Goal: Task Accomplishment & Management: Use online tool/utility

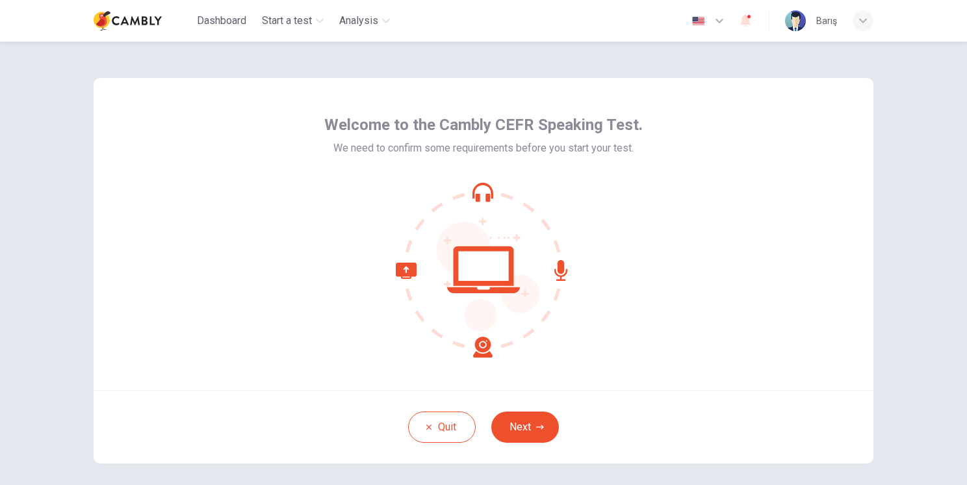
click at [791, 306] on div "Welcome to the Cambly CEFR Speaking Test. We need to confirm some requirements …" at bounding box center [484, 234] width 780 height 312
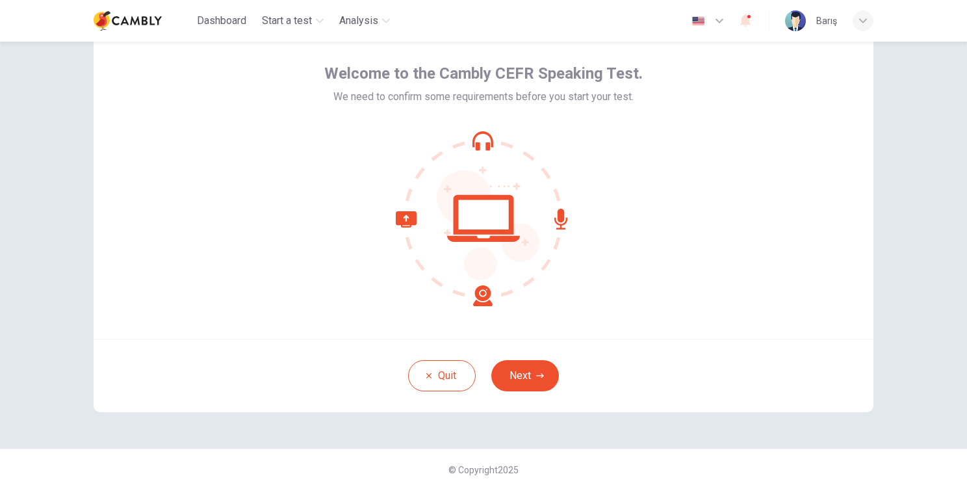
scroll to position [56, 0]
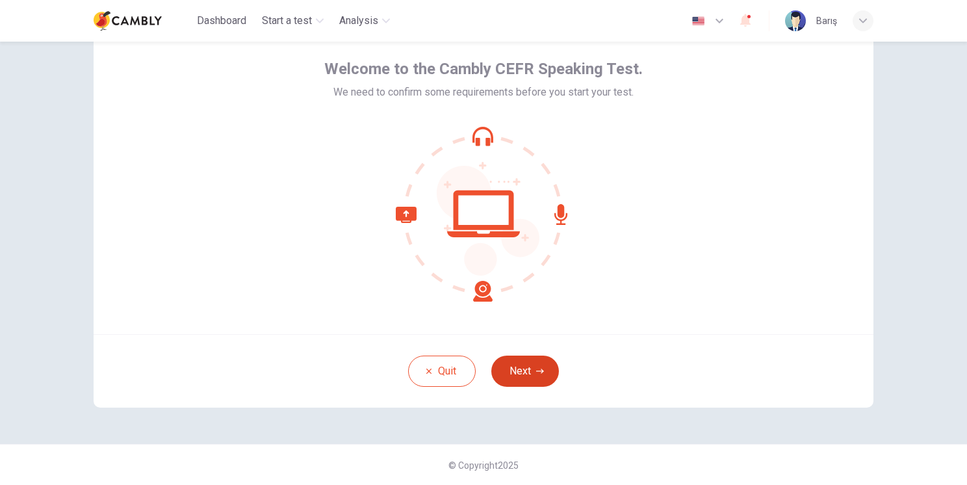
click at [522, 378] on button "Next" at bounding box center [525, 370] width 68 height 31
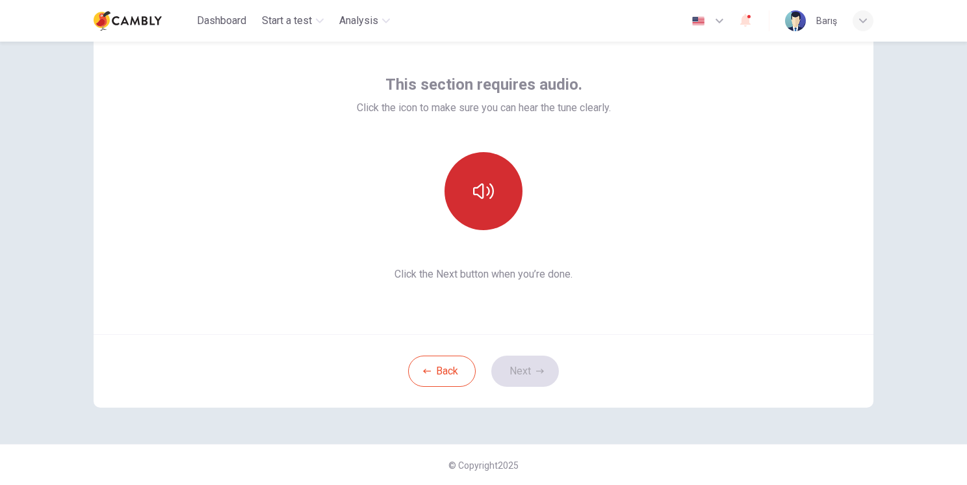
click at [473, 195] on icon "button" at bounding box center [483, 191] width 21 height 21
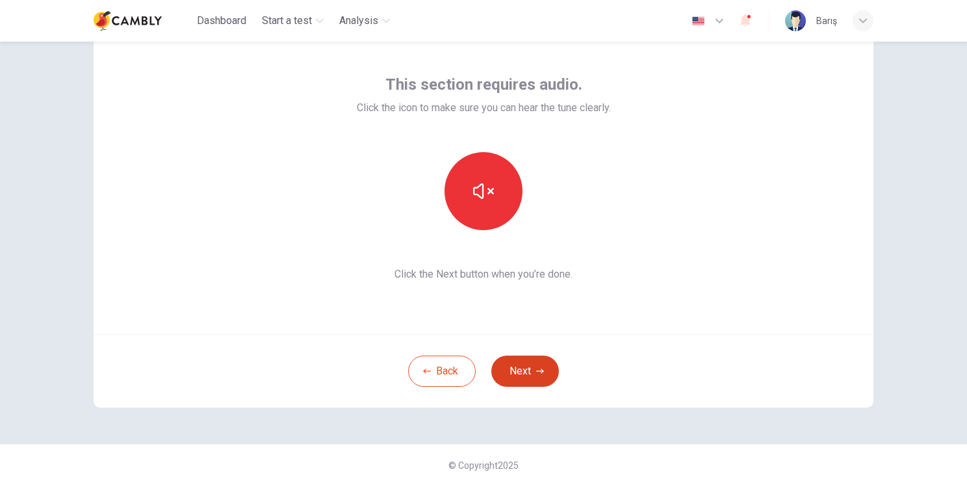
click at [530, 380] on button "Next" at bounding box center [525, 370] width 68 height 31
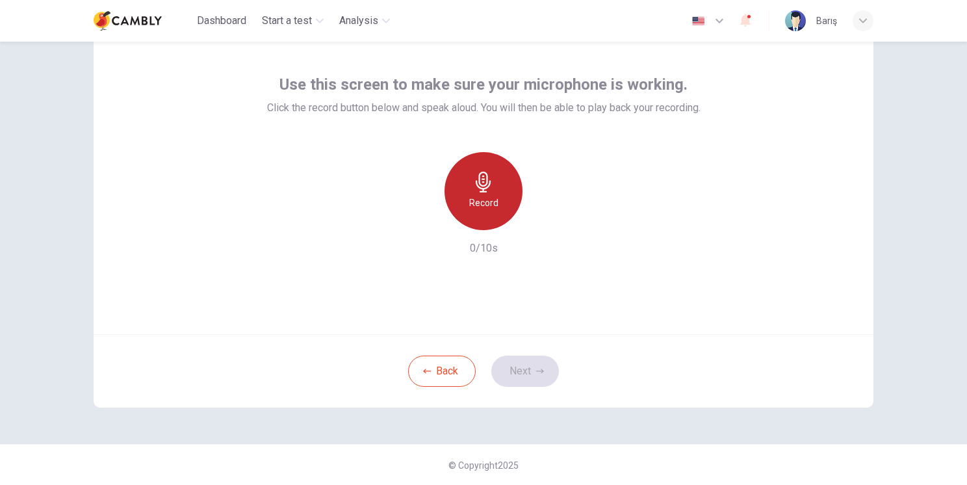
click at [483, 181] on icon "button" at bounding box center [483, 182] width 15 height 21
click at [474, 179] on icon "button" at bounding box center [483, 182] width 21 height 21
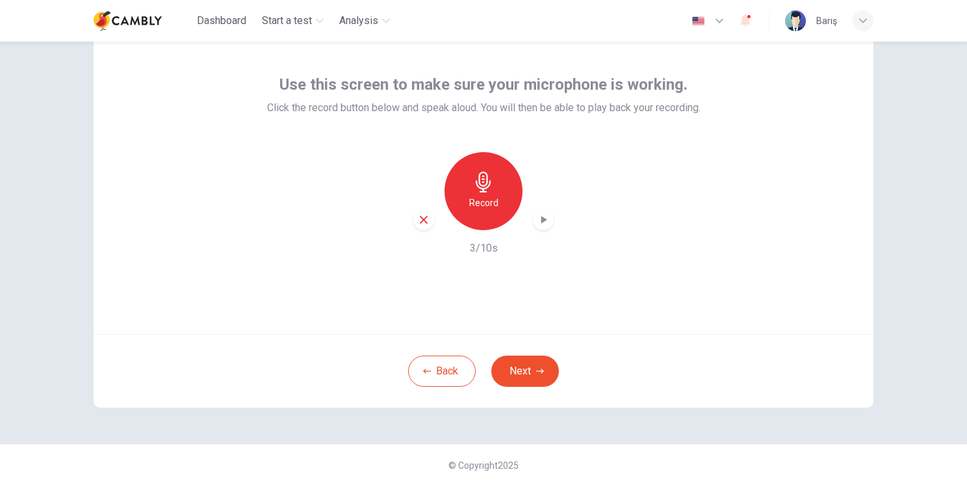
click at [542, 221] on icon "button" at bounding box center [543, 219] width 13 height 13
click at [529, 373] on button "Next" at bounding box center [525, 370] width 68 height 31
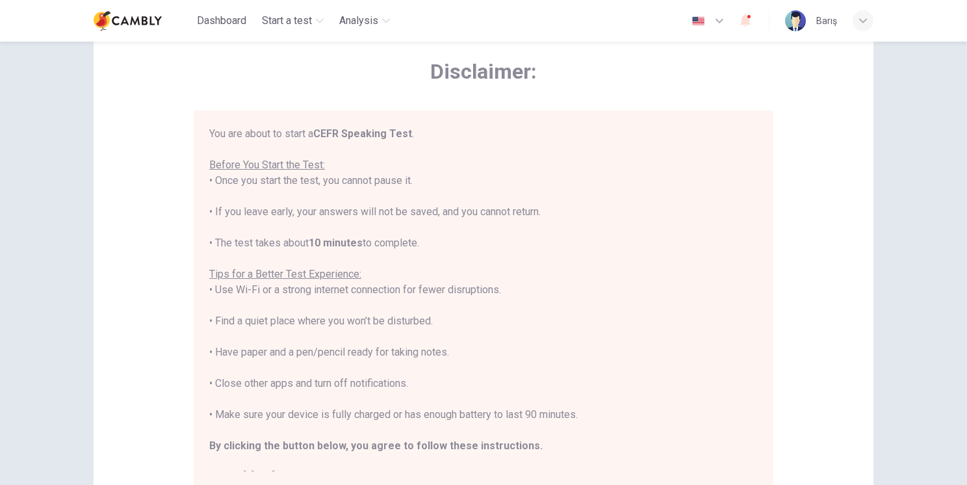
click at [344, 223] on div "You are about to start a CEFR Speaking Test . Before You Start the Test: • Once…" at bounding box center [483, 305] width 548 height 359
click at [353, 207] on div "You are about to start a CEFR Speaking Test . Before You Start the Test: • Once…" at bounding box center [483, 305] width 548 height 359
drag, startPoint x: 353, startPoint y: 207, endPoint x: 336, endPoint y: 225, distance: 24.8
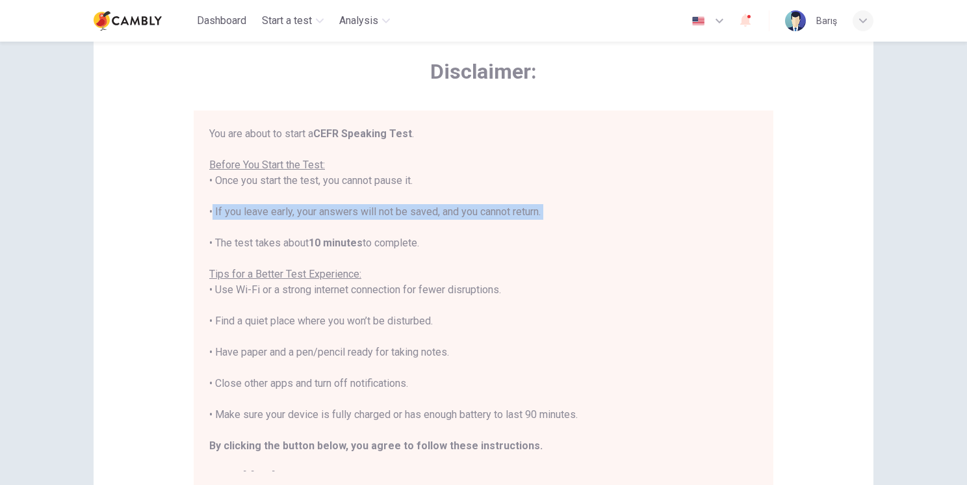
click at [336, 225] on div "You are about to start a CEFR Speaking Test . Before You Start the Test: • Once…" at bounding box center [483, 305] width 548 height 359
click at [320, 237] on b "10 minutes" at bounding box center [336, 242] width 54 height 12
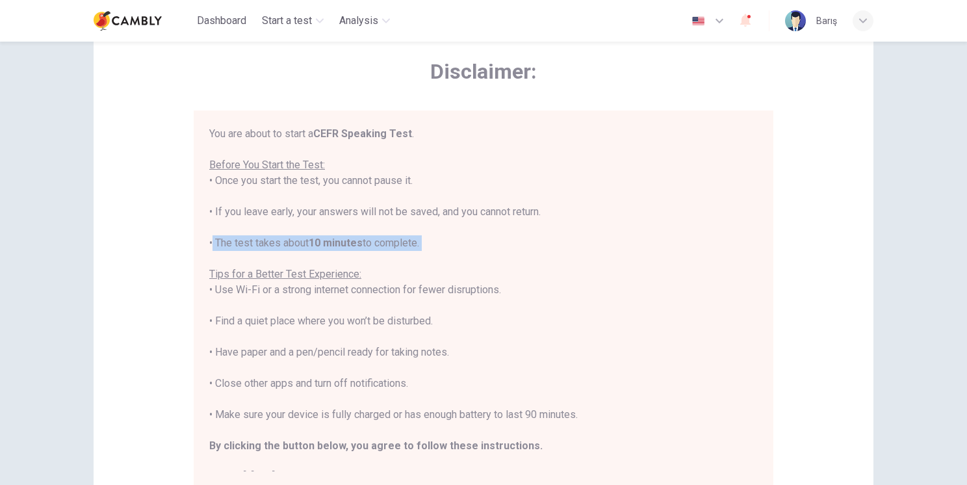
click at [320, 237] on b "10 minutes" at bounding box center [336, 242] width 54 height 12
drag, startPoint x: 320, startPoint y: 237, endPoint x: 444, endPoint y: 253, distance: 125.7
click at [444, 253] on div "You are about to start a CEFR Speaking Test . Before You Start the Test: • Once…" at bounding box center [483, 305] width 548 height 359
click at [443, 261] on div "You are about to start a CEFR Speaking Test . Before You Start the Test: • Once…" at bounding box center [483, 305] width 548 height 359
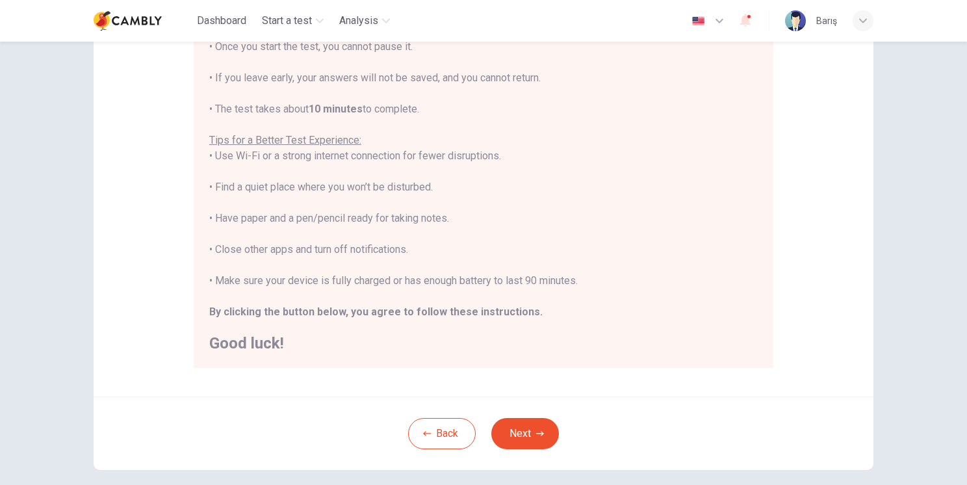
scroll to position [172, 0]
click at [292, 178] on div "You are about to start a CEFR Speaking Test . Before You Start the Test: • Once…" at bounding box center [483, 174] width 548 height 359
click at [292, 190] on div "You are about to start a CEFR Speaking Test . Before You Start the Test: • Once…" at bounding box center [483, 174] width 548 height 359
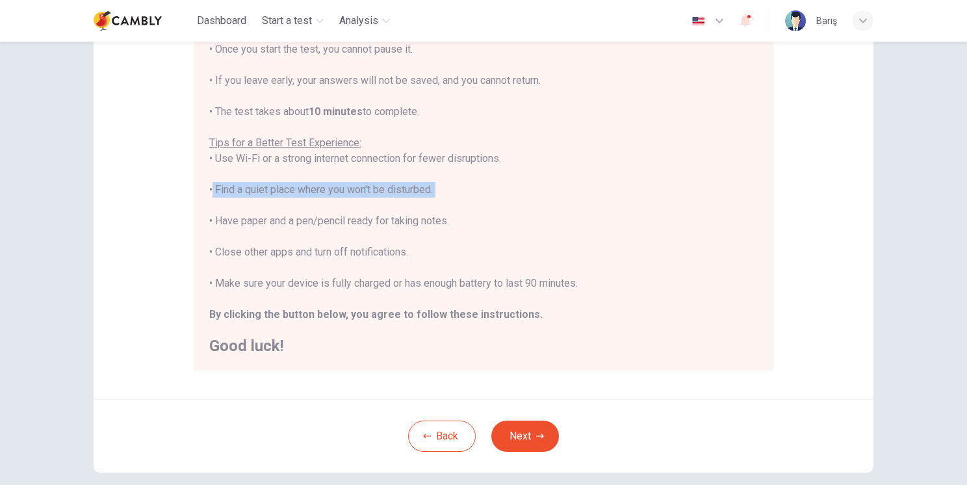
click at [292, 190] on div "You are about to start a CEFR Speaking Test . Before You Start the Test: • Once…" at bounding box center [483, 174] width 548 height 359
drag, startPoint x: 292, startPoint y: 190, endPoint x: 290, endPoint y: 225, distance: 34.5
click at [290, 225] on div "You are about to start a CEFR Speaking Test . Before You Start the Test: • Once…" at bounding box center [483, 174] width 548 height 359
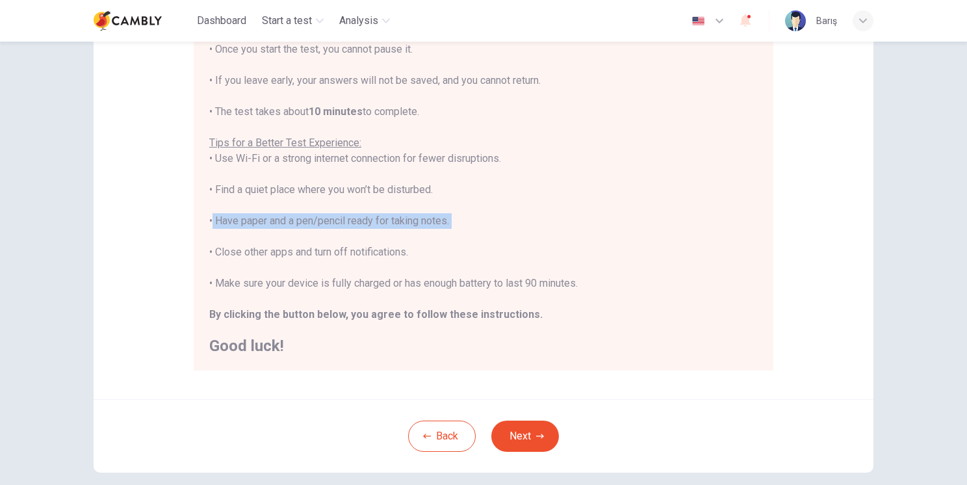
click at [290, 225] on div "You are about to start a CEFR Speaking Test . Before You Start the Test: • Once…" at bounding box center [483, 174] width 548 height 359
drag, startPoint x: 290, startPoint y: 225, endPoint x: 290, endPoint y: 250, distance: 25.3
click at [290, 250] on div "You are about to start a CEFR Speaking Test . Before You Start the Test: • Once…" at bounding box center [483, 174] width 548 height 359
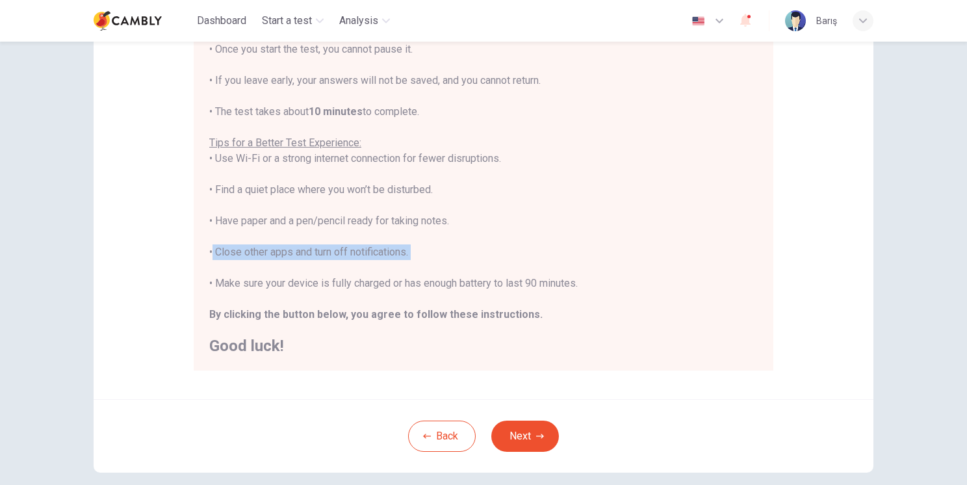
click at [290, 250] on div "You are about to start a CEFR Speaking Test . Before You Start the Test: • Once…" at bounding box center [483, 174] width 548 height 359
drag, startPoint x: 290, startPoint y: 250, endPoint x: 304, endPoint y: 285, distance: 37.0
click at [304, 285] on div "You are about to start a CEFR Speaking Test . Before You Start the Test: • Once…" at bounding box center [483, 174] width 548 height 359
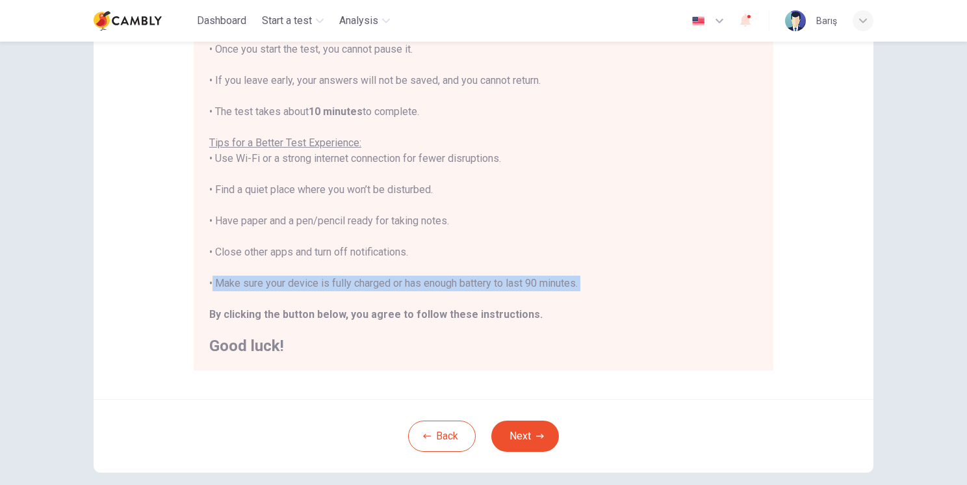
click at [304, 285] on div "You are about to start a CEFR Speaking Test . Before You Start the Test: • Once…" at bounding box center [483, 174] width 548 height 359
drag, startPoint x: 304, startPoint y: 285, endPoint x: 451, endPoint y: 285, distance: 146.8
click at [451, 285] on div "You are about to start a CEFR Speaking Test . Before You Start the Test: • Once…" at bounding box center [483, 174] width 548 height 359
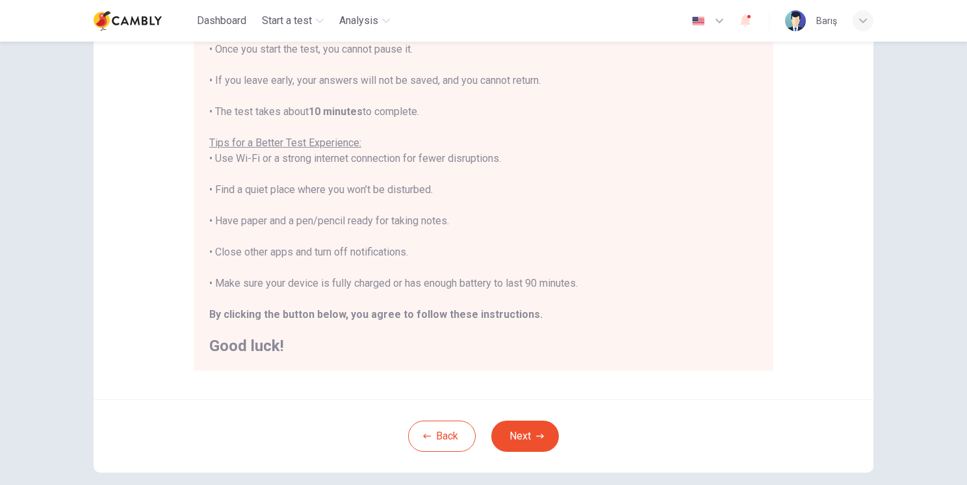
click at [424, 316] on b "By clicking the button below, you agree to follow these instructions." at bounding box center [375, 314] width 333 height 12
drag, startPoint x: 424, startPoint y: 316, endPoint x: 567, endPoint y: 277, distance: 148.0
click at [567, 277] on div "You are about to start a CEFR Speaking Test . Before You Start the Test: • Once…" at bounding box center [483, 174] width 548 height 359
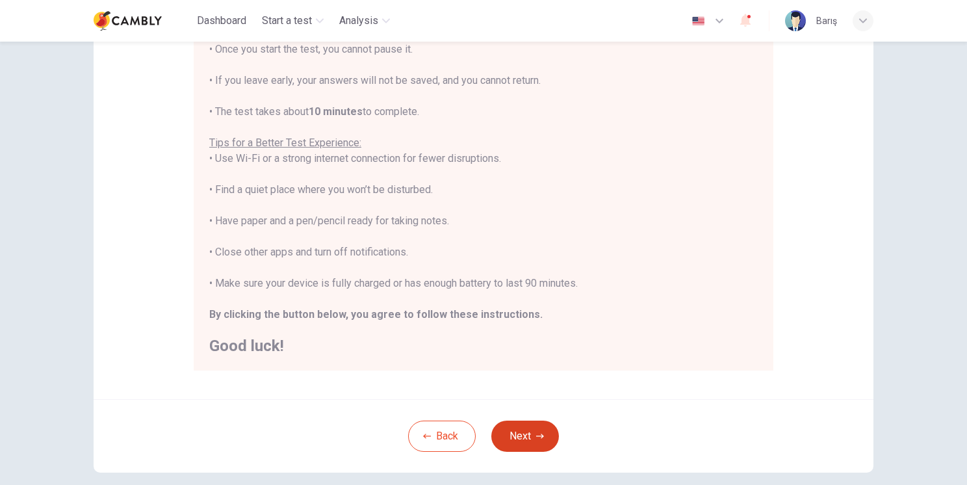
click at [534, 430] on button "Next" at bounding box center [525, 435] width 68 height 31
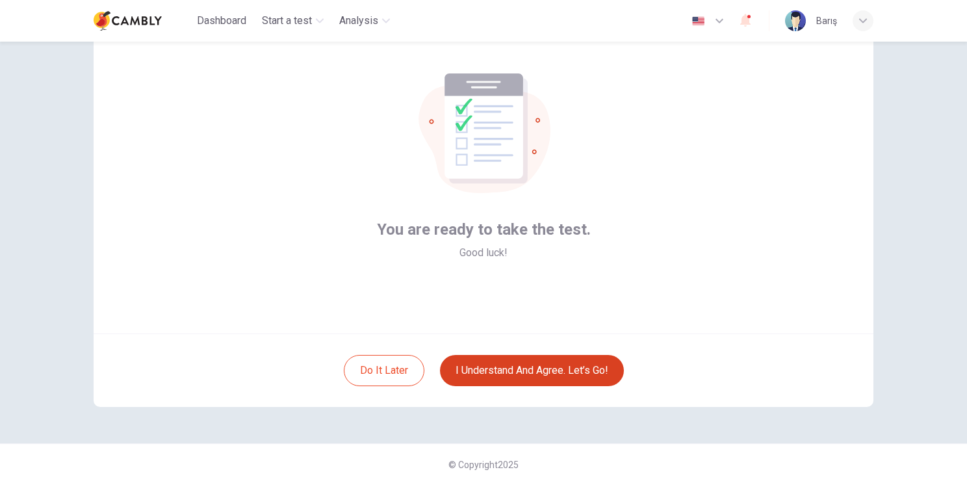
scroll to position [56, 0]
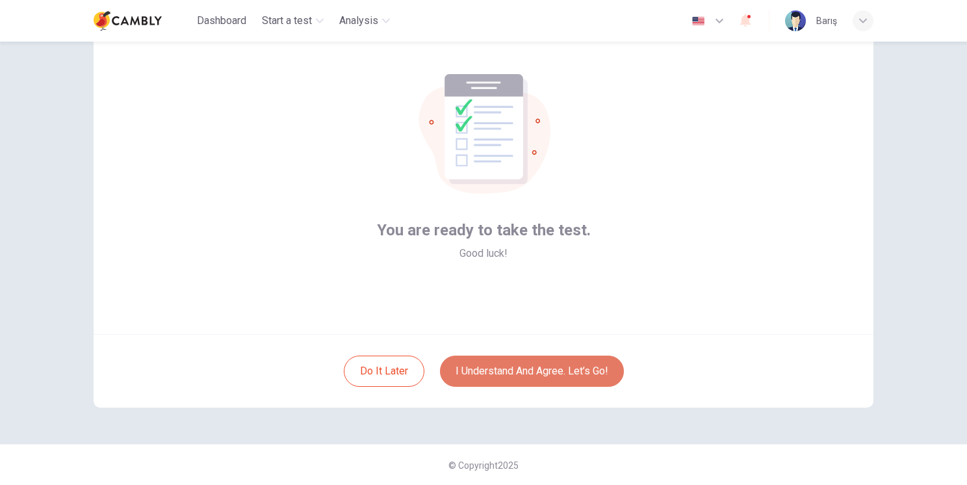
click at [556, 372] on button "I understand and agree. Let’s go!" at bounding box center [532, 370] width 184 height 31
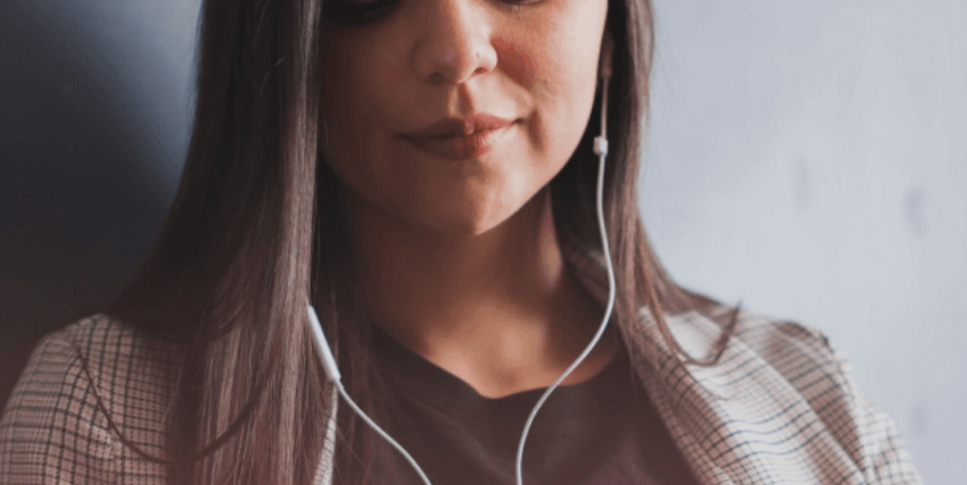
click at [37, 67] on button "Continue" at bounding box center [18, 91] width 37 height 49
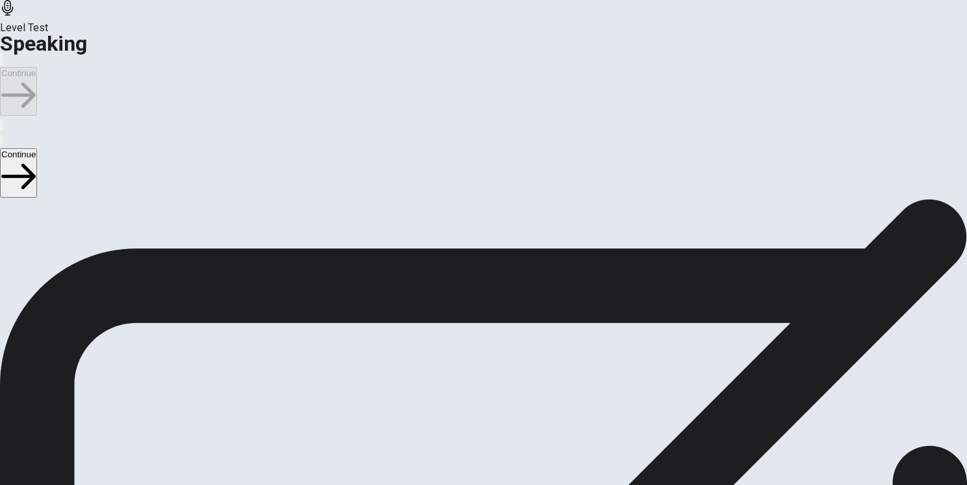
scroll to position [65, 0]
click at [469, 394] on button "Play Audio" at bounding box center [467, 400] width 3 height 12
click at [761, 290] on div "00:00:07" at bounding box center [483, 349] width 967 height 118
click at [37, 67] on button "Continue" at bounding box center [18, 91] width 37 height 49
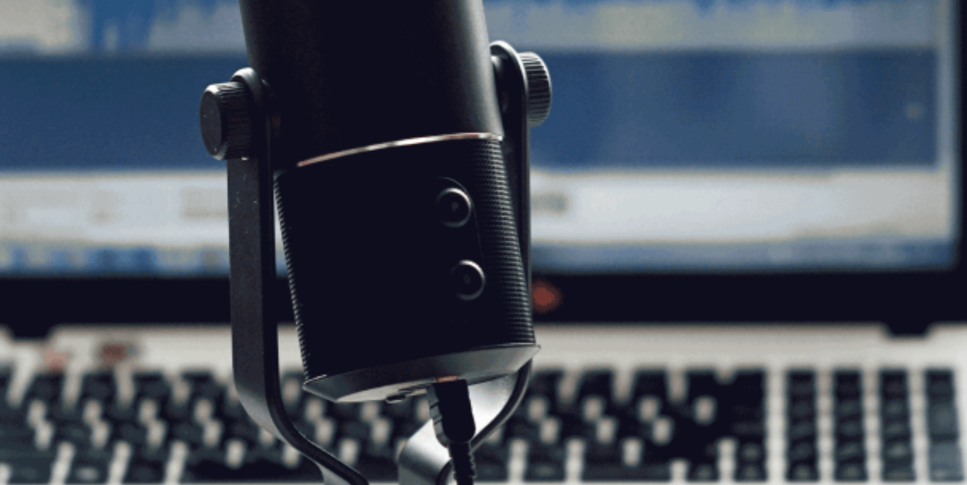
click at [37, 67] on button "Continue" at bounding box center [18, 91] width 37 height 49
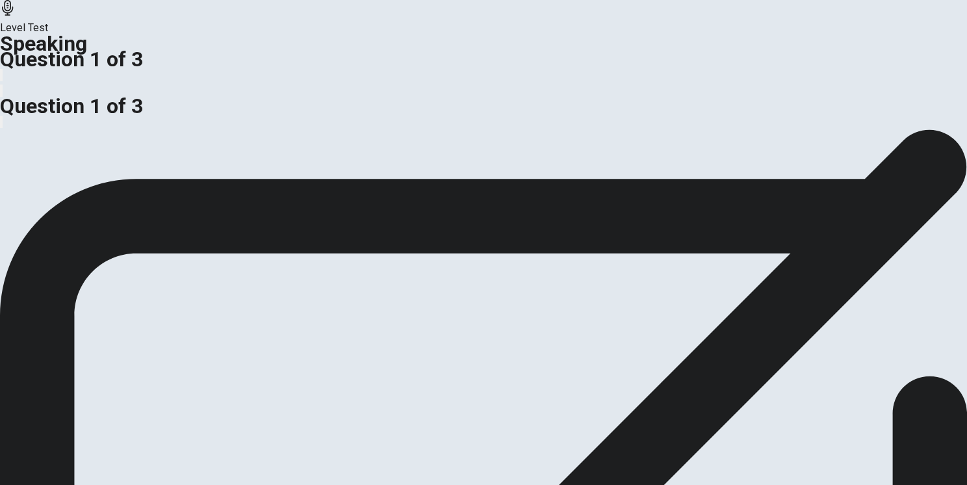
drag, startPoint x: 318, startPoint y: 253, endPoint x: 367, endPoint y: 251, distance: 48.8
click at [295, 78] on span "Are flexible work hours beneficial, or are fixed work hours better?" at bounding box center [147, 72] width 295 height 12
drag, startPoint x: 421, startPoint y: 246, endPoint x: 395, endPoint y: 245, distance: 26.0
click at [295, 78] on span "Are flexible work hours beneficial, or are fixed work hours better?" at bounding box center [147, 72] width 295 height 12
drag, startPoint x: 310, startPoint y: 251, endPoint x: 351, endPoint y: 248, distance: 41.0
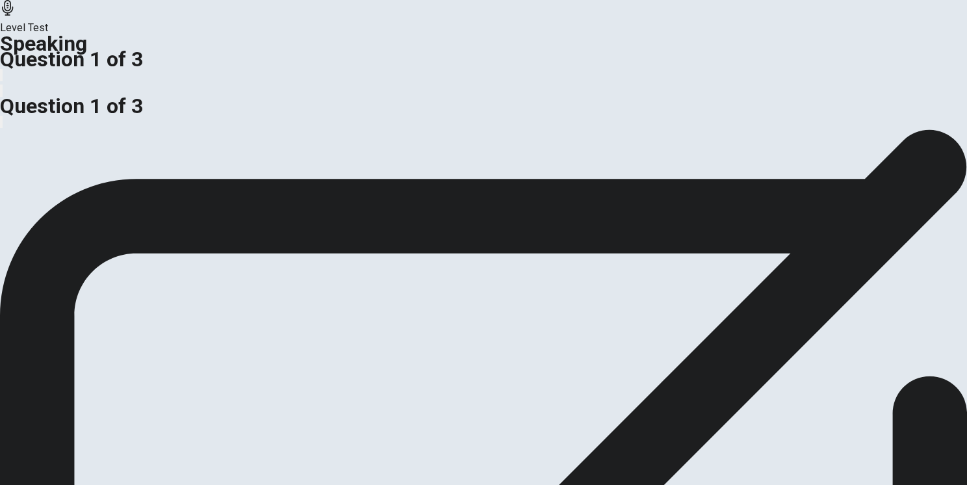
click at [295, 78] on span "Are flexible work hours beneficial, or are fixed work hours better?" at bounding box center [147, 72] width 295 height 12
drag, startPoint x: 227, startPoint y: 249, endPoint x: 147, endPoint y: 251, distance: 80.6
click at [147, 78] on span "Are flexible work hours beneficial, or are fixed work hours better?" at bounding box center [147, 72] width 295 height 12
drag, startPoint x: 422, startPoint y: 248, endPoint x: 390, endPoint y: 248, distance: 32.5
click at [295, 78] on span "Are flexible work hours beneficial, or are fixed work hours better?" at bounding box center [147, 72] width 295 height 12
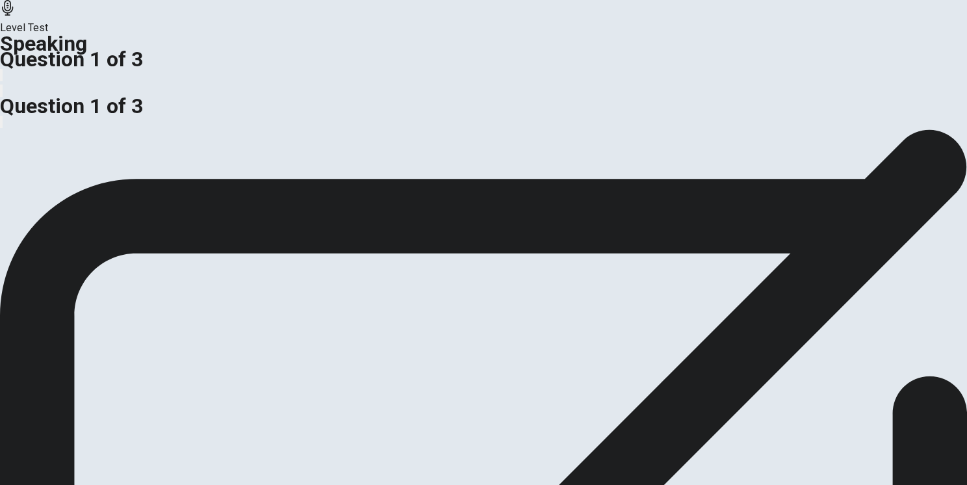
click at [295, 78] on span "Are flexible work hours beneficial, or are fixed work hours better?" at bounding box center [147, 72] width 295 height 12
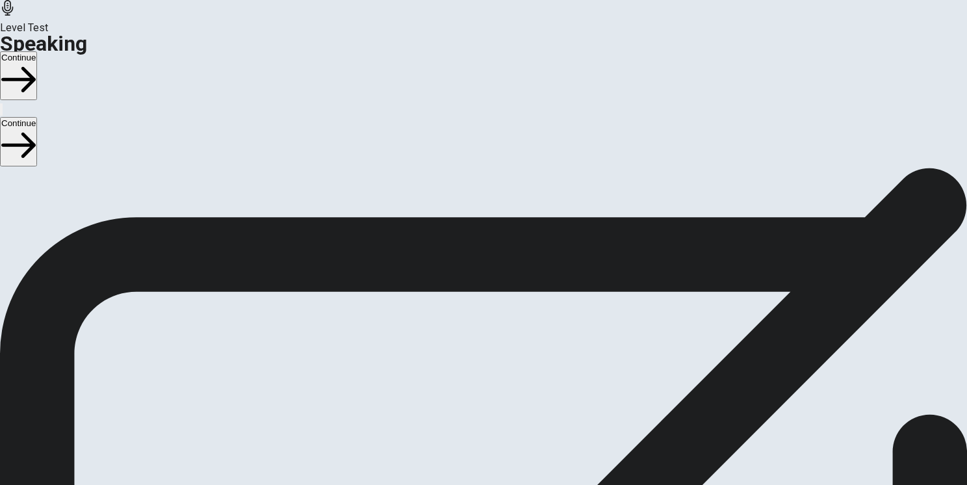
click at [37, 51] on button "Continue" at bounding box center [18, 75] width 37 height 49
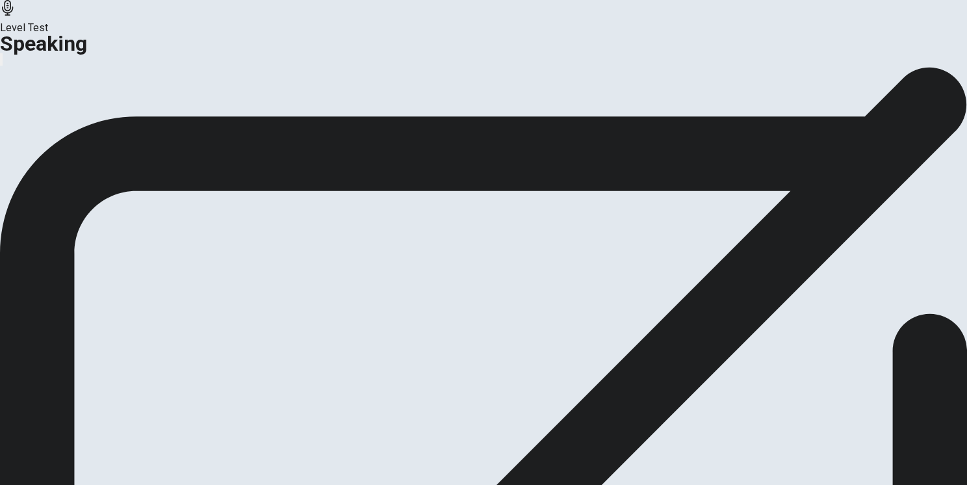
click at [103, 162] on button "Continue" at bounding box center [77, 154] width 53 height 18
